Goal: Task Accomplishment & Management: Manage account settings

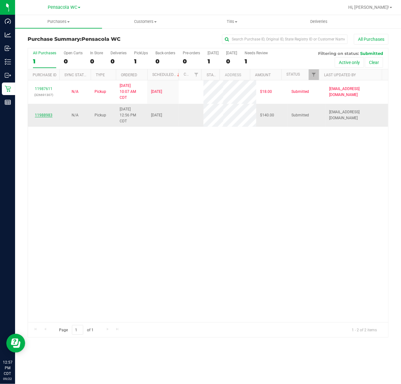
click at [49, 117] on link "11988983" at bounding box center [44, 115] width 18 height 4
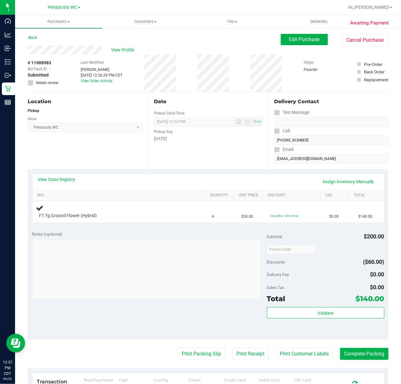
click at [68, 175] on div "View State Registry Assign Inventory Manually" at bounding box center [208, 182] width 352 height 16
click at [68, 176] on div "View State Registry Assign Inventory Manually" at bounding box center [208, 182] width 352 height 16
click at [62, 182] on link "View State Registry" at bounding box center [57, 179] width 38 height 6
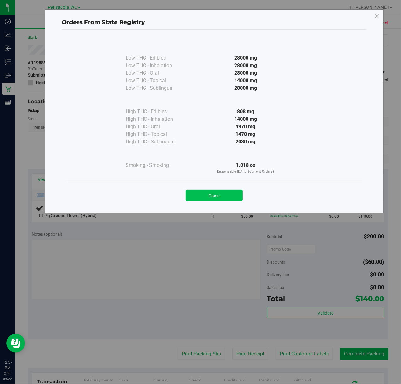
click at [205, 195] on button "Close" at bounding box center [214, 195] width 57 height 11
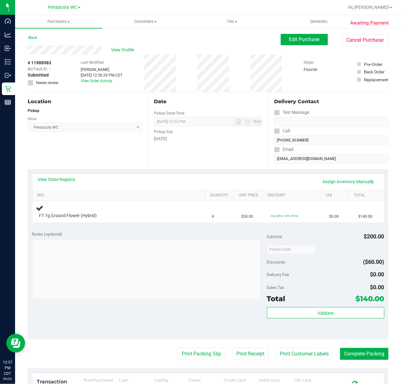
click at [93, 149] on div "Location Pickup Store Pensacola WC Select Store [PERSON_NAME][GEOGRAPHIC_DATA] …" at bounding box center [88, 130] width 120 height 77
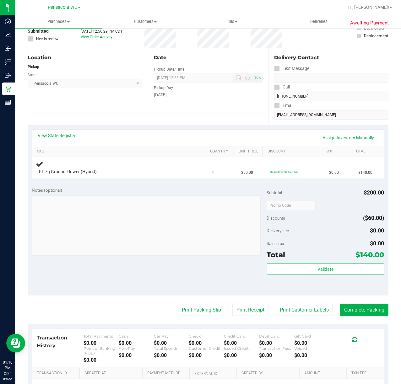
scroll to position [43, 0]
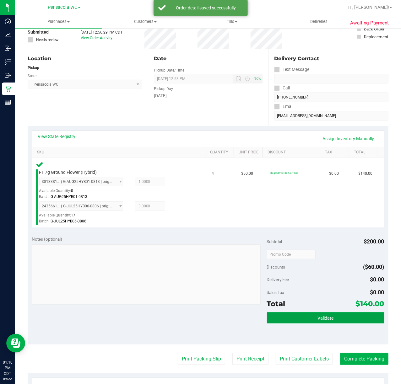
click at [327, 318] on span "Validate" at bounding box center [325, 318] width 16 height 5
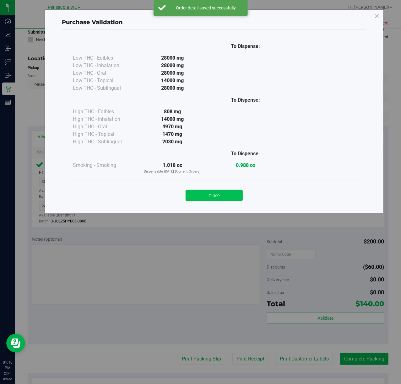
click at [220, 201] on button "Close" at bounding box center [214, 195] width 57 height 11
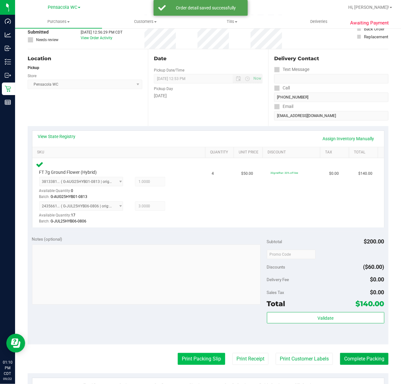
click at [186, 362] on button "Print Packing Slip" at bounding box center [201, 359] width 47 height 12
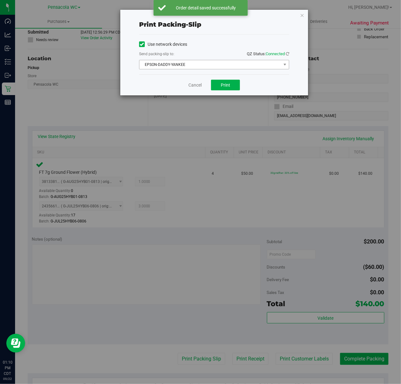
click at [210, 66] on span "EPSON-DADDY-YANKEE" at bounding box center [210, 64] width 142 height 9
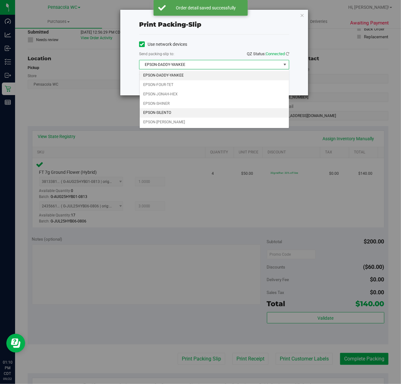
click at [169, 114] on li "EPSON-SILENTO" at bounding box center [214, 112] width 149 height 9
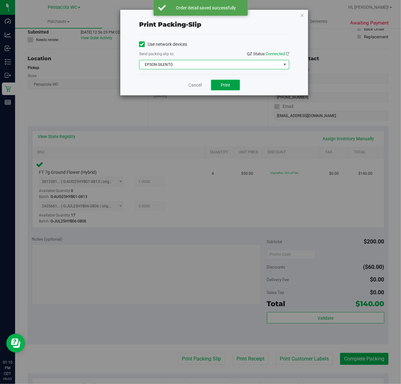
click at [234, 83] on button "Print" at bounding box center [225, 85] width 29 height 11
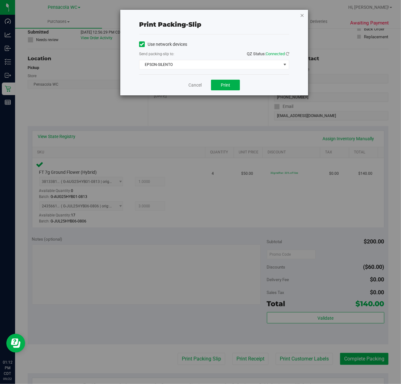
click at [300, 17] on icon "button" at bounding box center [302, 15] width 4 height 8
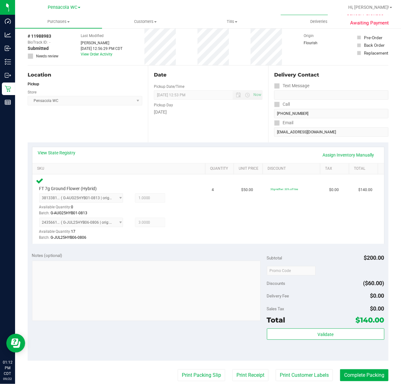
scroll to position [70, 0]
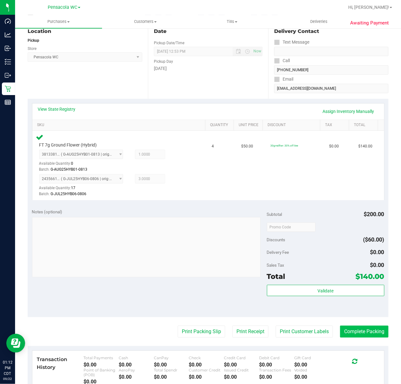
click at [366, 336] on button "Complete Packing" at bounding box center [364, 332] width 48 height 12
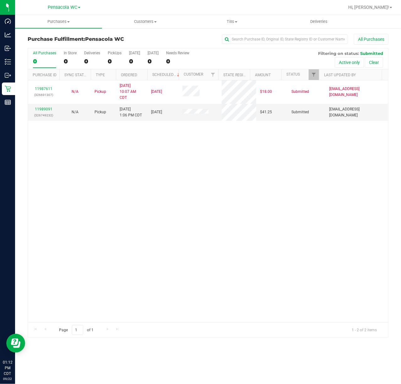
click at [41, 110] on link "11989091" at bounding box center [44, 109] width 18 height 4
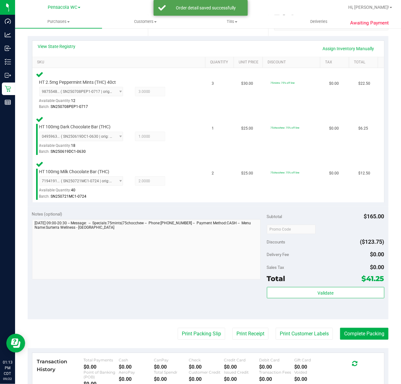
scroll to position [138, 0]
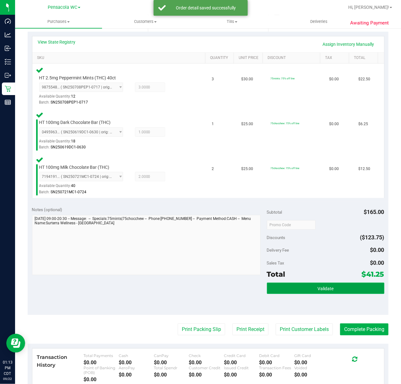
click at [328, 287] on span "Validate" at bounding box center [325, 288] width 16 height 5
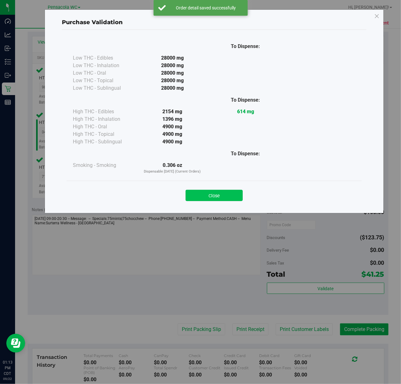
click at [212, 197] on button "Close" at bounding box center [214, 195] width 57 height 11
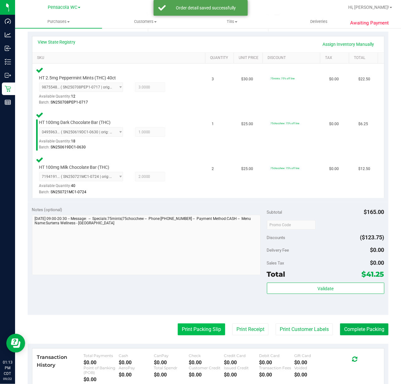
click at [192, 335] on button "Print Packing Slip" at bounding box center [201, 330] width 47 height 12
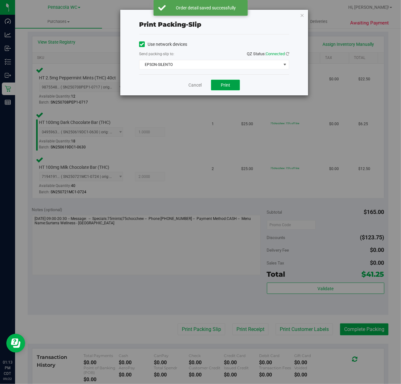
click at [226, 84] on span "Print" at bounding box center [225, 85] width 9 height 5
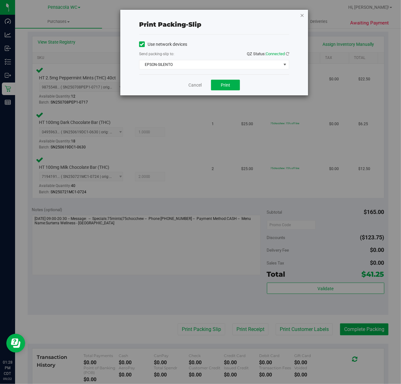
click at [301, 18] on icon "button" at bounding box center [302, 15] width 4 height 8
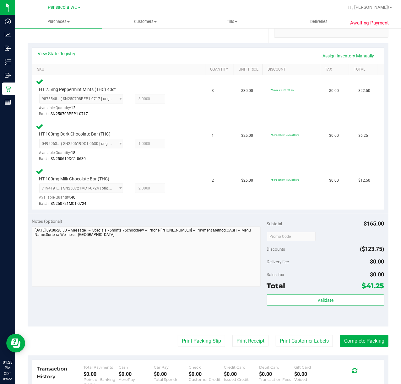
scroll to position [232, 0]
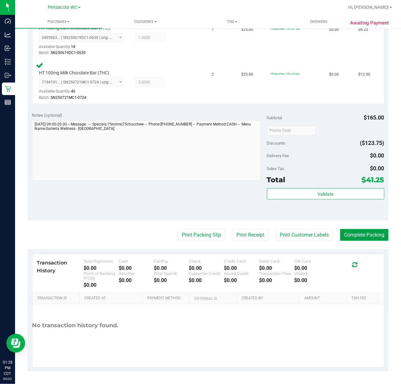
click at [370, 234] on button "Complete Packing" at bounding box center [364, 235] width 48 height 12
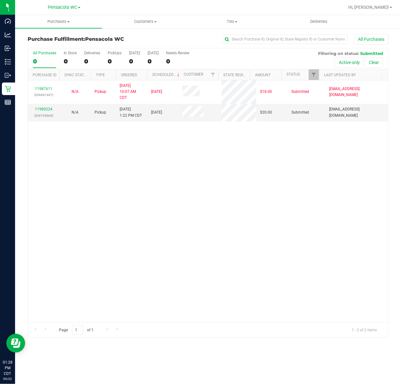
click at [99, 170] on div "11987611 (326691307) N/A Pickup [DATE] 10:07 AM CDT 9/22/2025 $18.00 Submitted …" at bounding box center [208, 201] width 360 height 242
drag, startPoint x: 173, startPoint y: 187, endPoint x: 145, endPoint y: 150, distance: 46.3
click at [172, 181] on div "11987611 (326691307) N/A Pickup [DATE] 10:07 AM CDT 9/22/2025 $18.00 Submitted …" at bounding box center [208, 201] width 360 height 242
click at [46, 109] on link "11989224" at bounding box center [44, 109] width 18 height 4
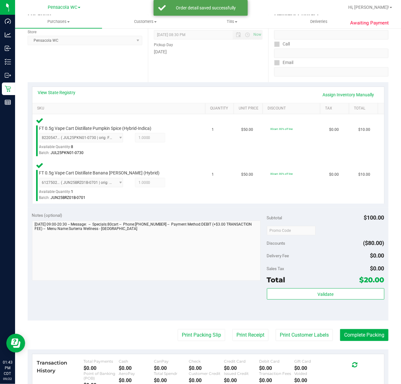
scroll to position [86, 0]
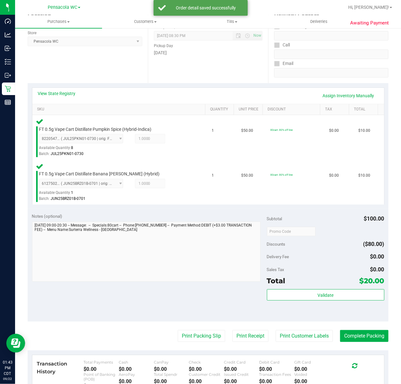
click at [330, 308] on div "Validate" at bounding box center [325, 304] width 117 height 28
click at [317, 294] on span "Validate" at bounding box center [325, 295] width 16 height 5
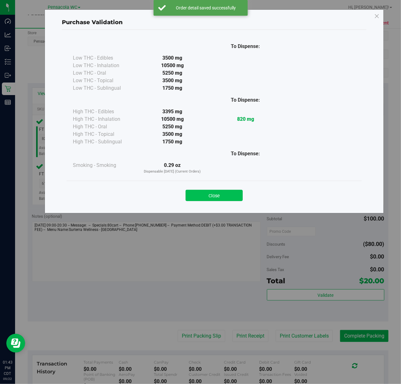
click at [224, 199] on button "Close" at bounding box center [214, 195] width 57 height 11
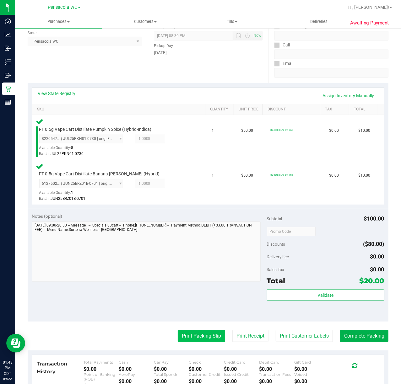
click at [206, 333] on button "Print Packing Slip" at bounding box center [201, 336] width 47 height 12
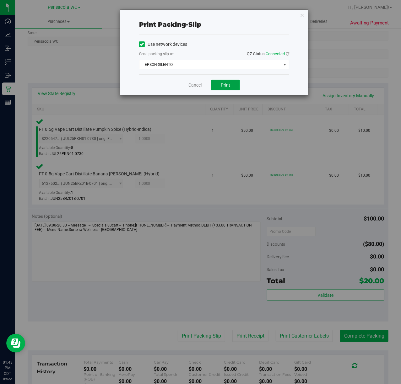
click at [225, 86] on span "Print" at bounding box center [225, 85] width 9 height 5
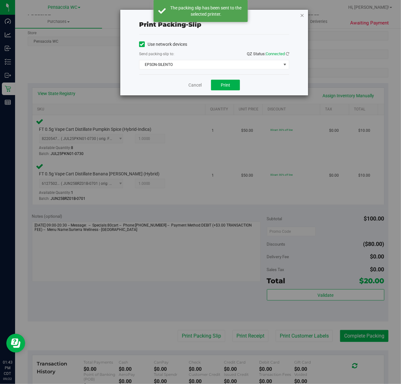
click at [302, 15] on icon "button" at bounding box center [302, 15] width 4 height 8
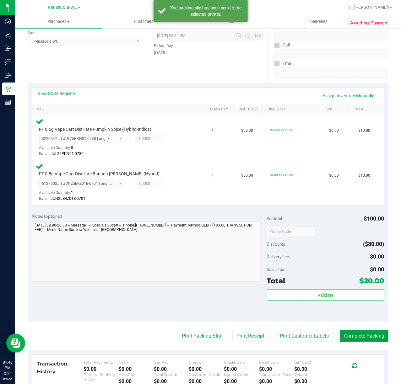
click at [357, 336] on button "Complete Packing" at bounding box center [364, 336] width 48 height 12
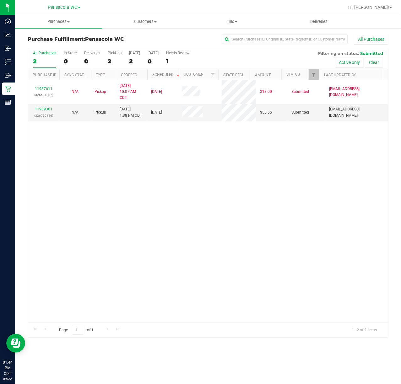
drag, startPoint x: 87, startPoint y: 183, endPoint x: 73, endPoint y: 150, distance: 35.3
click at [87, 181] on div "11987611 (326691307) N/A Pickup [DATE] 10:07 AM CDT 9/22/2025 $18.00 Submitted …" at bounding box center [208, 201] width 360 height 242
click at [46, 112] on div "11989361 (326759146)" at bounding box center [44, 112] width 24 height 12
click at [47, 110] on link "11989361" at bounding box center [44, 109] width 18 height 4
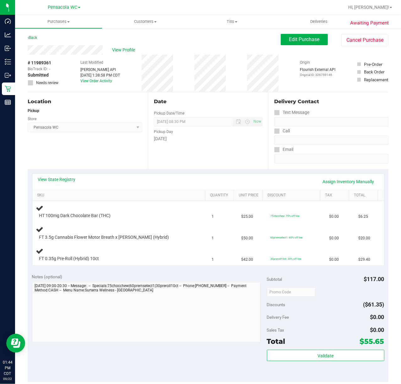
click at [80, 164] on div "Location Pickup Store Pensacola WC Select Store [PERSON_NAME][GEOGRAPHIC_DATA] …" at bounding box center [88, 130] width 120 height 77
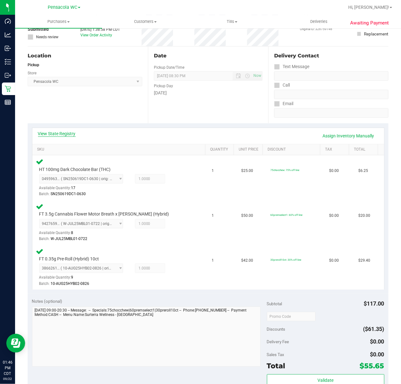
scroll to position [91, 0]
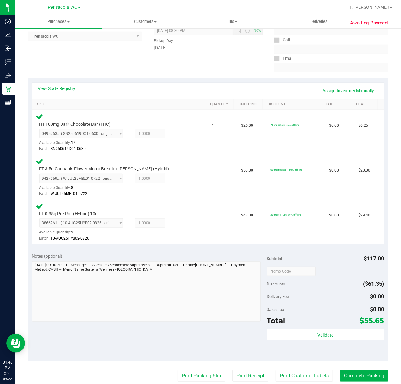
click at [312, 320] on div "Total $55.65" at bounding box center [325, 320] width 117 height 11
click at [269, 340] on button "Validate" at bounding box center [325, 334] width 117 height 11
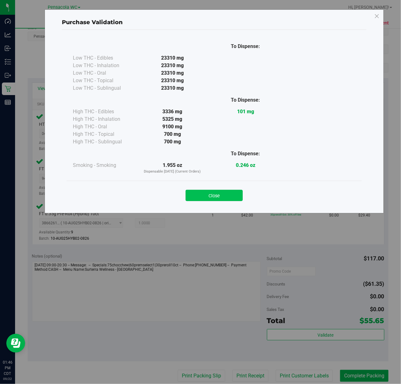
click at [211, 199] on button "Close" at bounding box center [214, 195] width 57 height 11
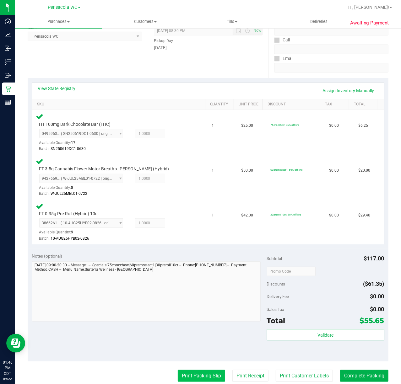
click at [191, 373] on button "Print Packing Slip" at bounding box center [201, 376] width 47 height 12
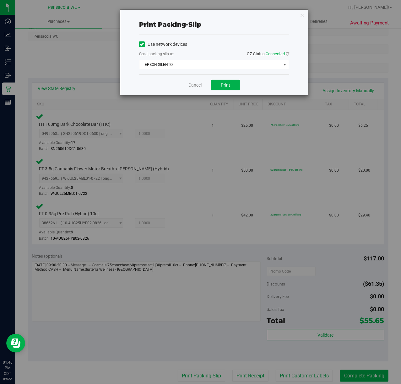
click at [244, 107] on div "Print packing-slip Use network devices Send packing-slip to: QZ Status: Connect…" at bounding box center [203, 192] width 406 height 384
click at [231, 83] on button "Print" at bounding box center [225, 85] width 29 height 11
click at [302, 14] on icon "button" at bounding box center [302, 15] width 4 height 8
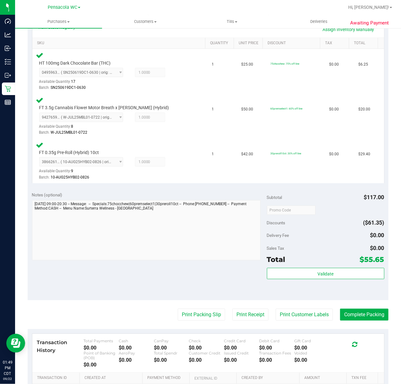
scroll to position [154, 0]
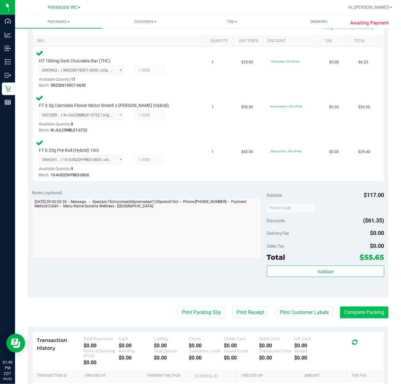
click at [356, 316] on button "Complete Packing" at bounding box center [364, 313] width 48 height 12
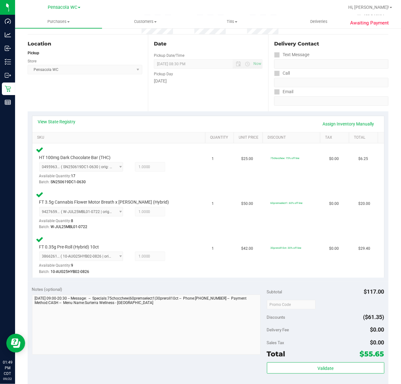
scroll to position [0, 0]
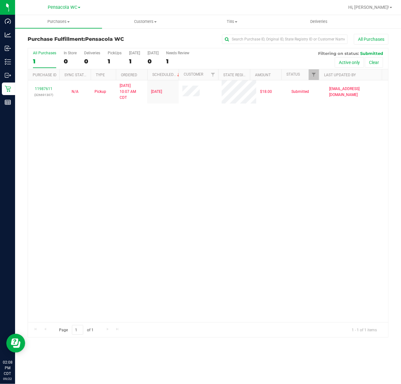
click at [97, 151] on div "11987611 (326691307) N/A Pickup [DATE] 10:07 AM CDT 9/22/2025 $18.00 Submitted …" at bounding box center [208, 201] width 360 height 242
